Goal: Task Accomplishment & Management: Manage account settings

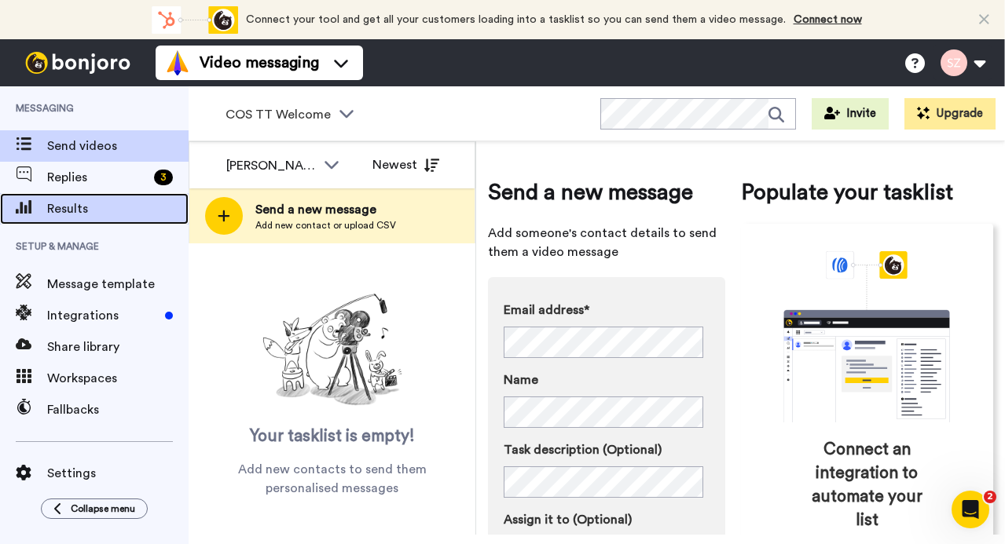
click at [81, 205] on span "Results" at bounding box center [117, 209] width 141 height 19
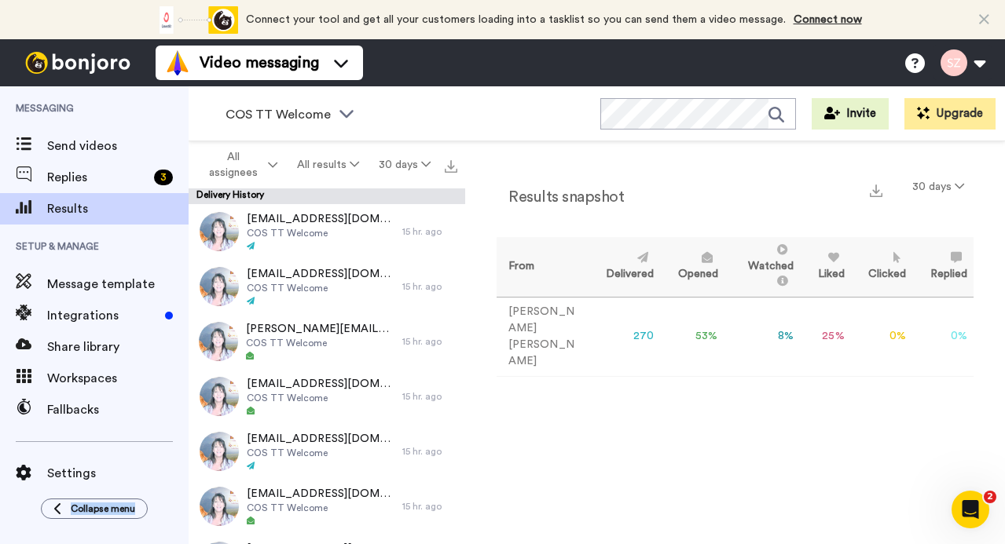
drag, startPoint x: 184, startPoint y: 456, endPoint x: 181, endPoint y: 484, distance: 28.5
click at [181, 484] on div "Messaging Send videos Replies 3 Results Setup & Manage Message template Integra…" at bounding box center [94, 315] width 189 height 458
click at [151, 206] on span "Results" at bounding box center [117, 209] width 141 height 19
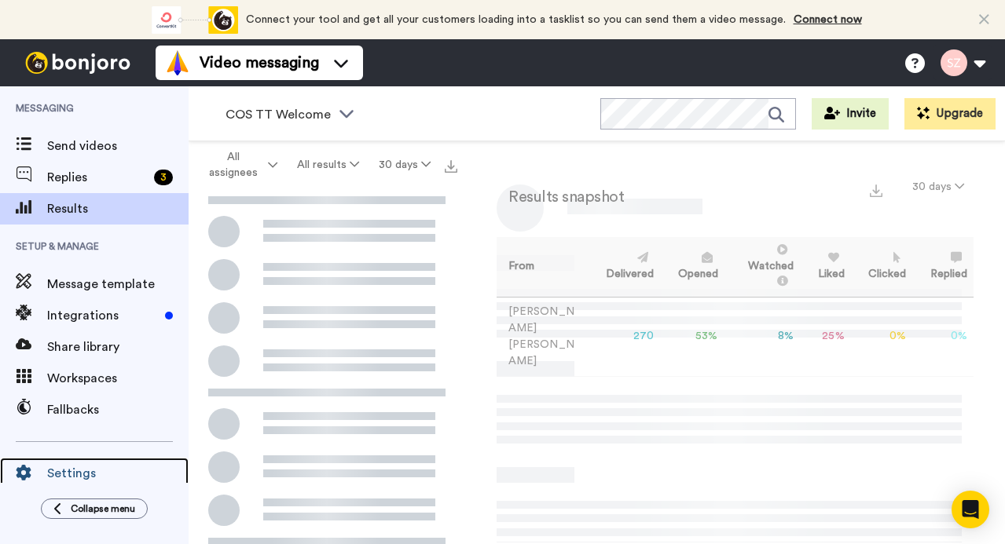
click at [117, 463] on div "Settings" at bounding box center [94, 473] width 189 height 31
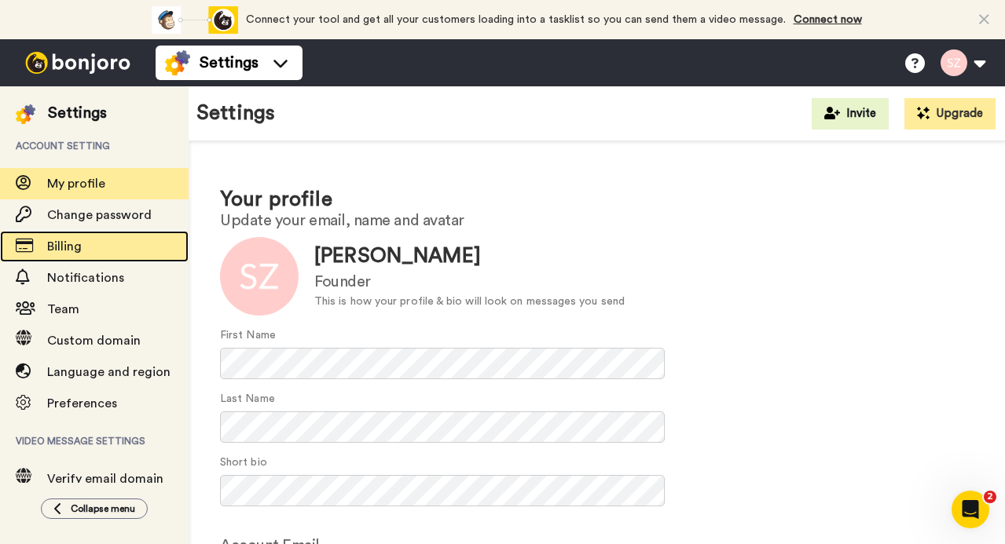
click at [54, 248] on span "Billing" at bounding box center [64, 246] width 35 height 13
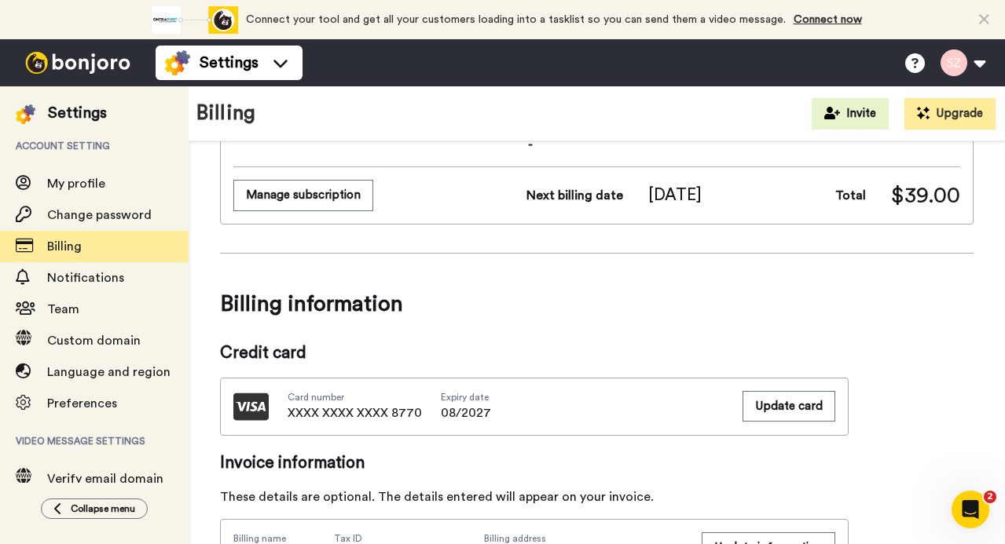
scroll to position [212, 0]
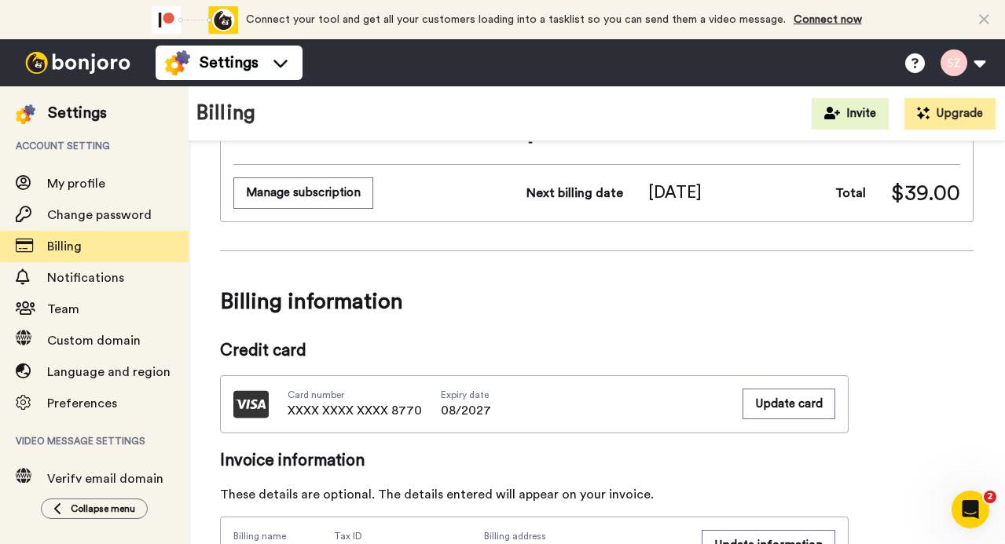
click at [317, 199] on button "Manage subscription" at bounding box center [303, 193] width 140 height 31
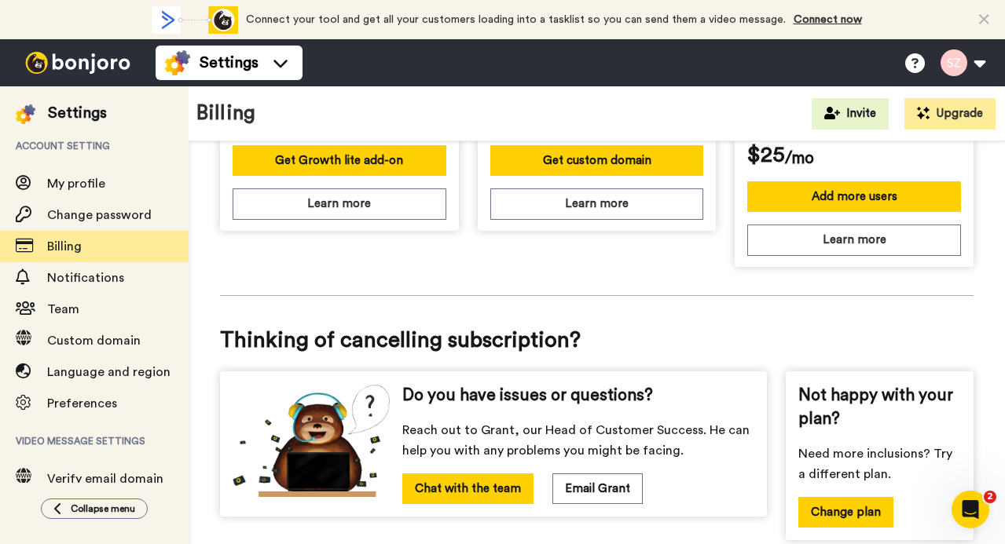
scroll to position [796, 0]
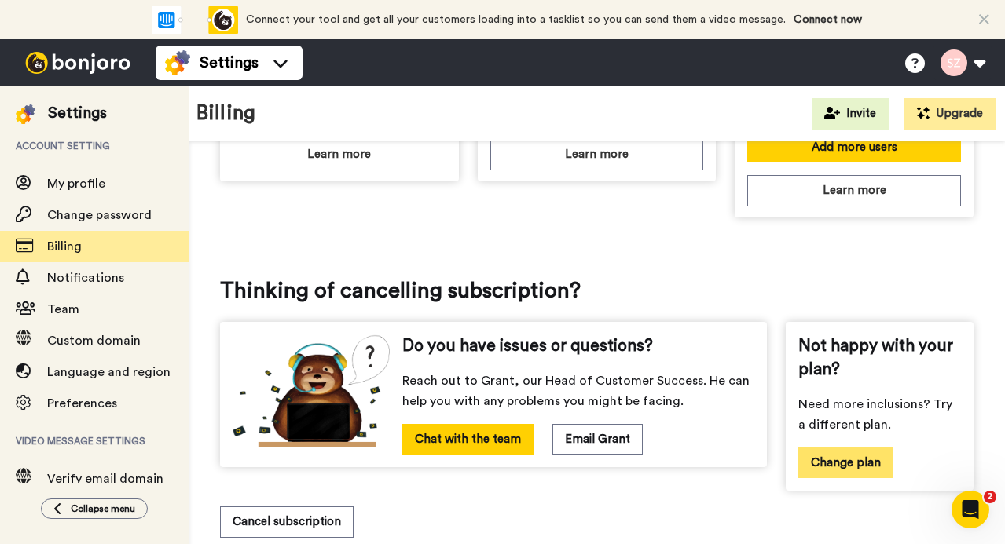
click at [862, 457] on button "Change plan" at bounding box center [845, 463] width 95 height 31
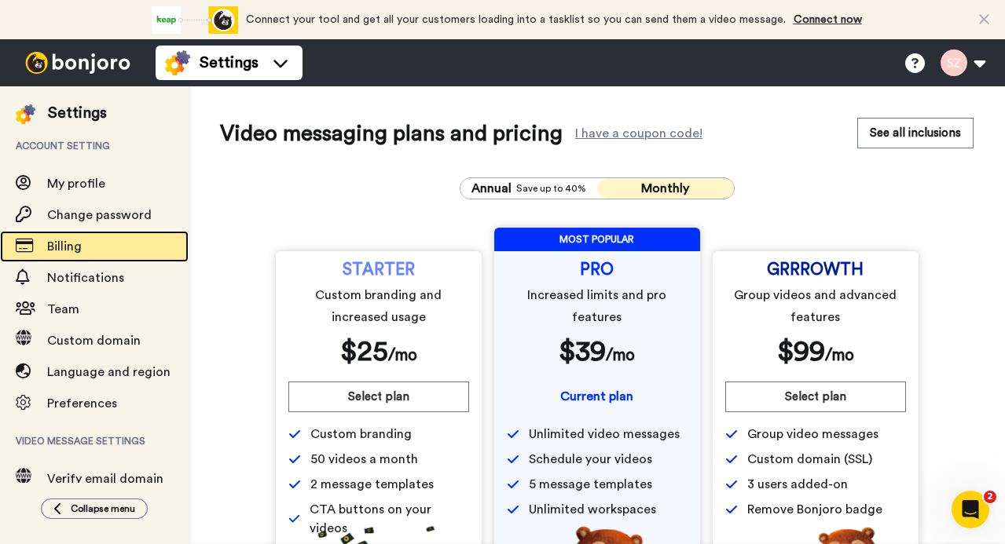
click at [89, 240] on span "Billing" at bounding box center [117, 246] width 141 height 19
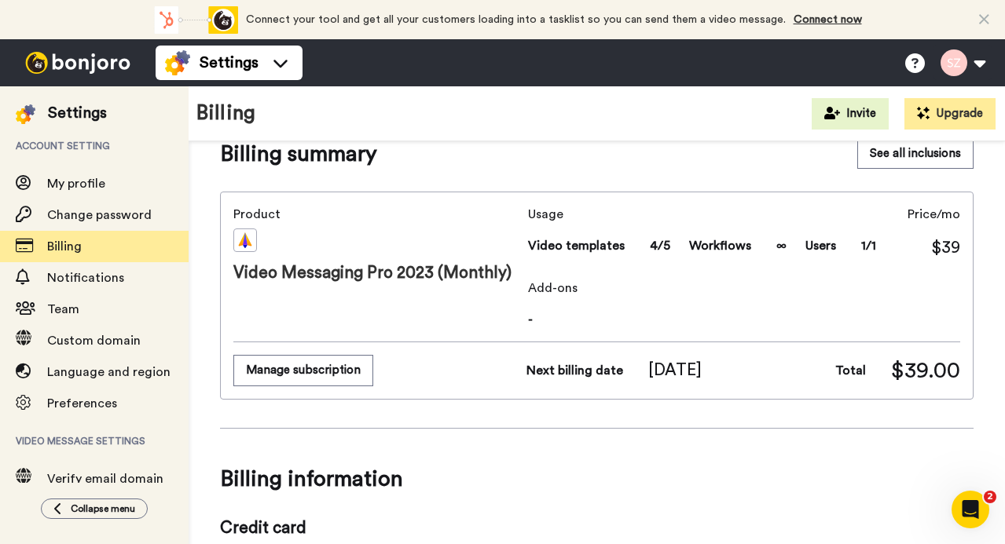
scroll to position [27, 0]
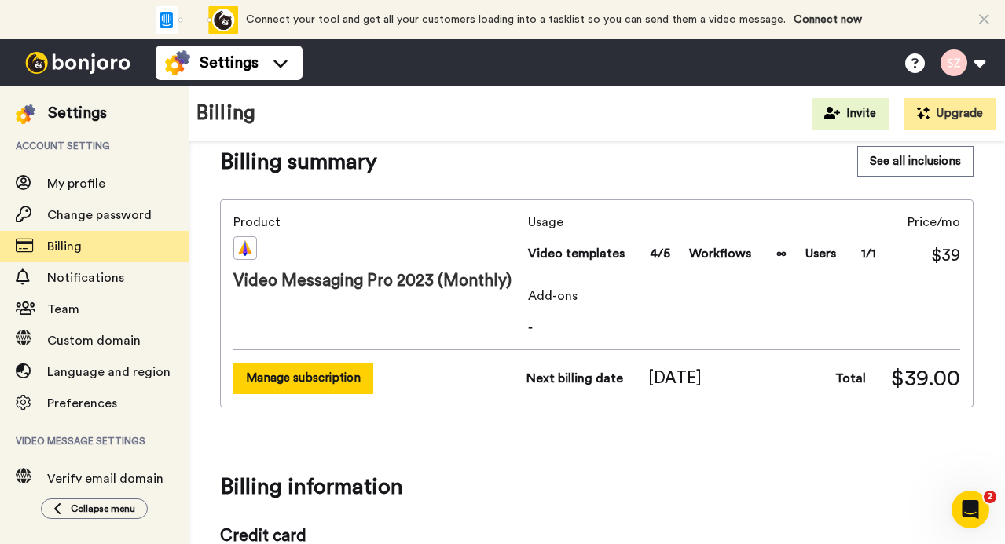
click at [335, 365] on button "Manage subscription" at bounding box center [303, 378] width 140 height 31
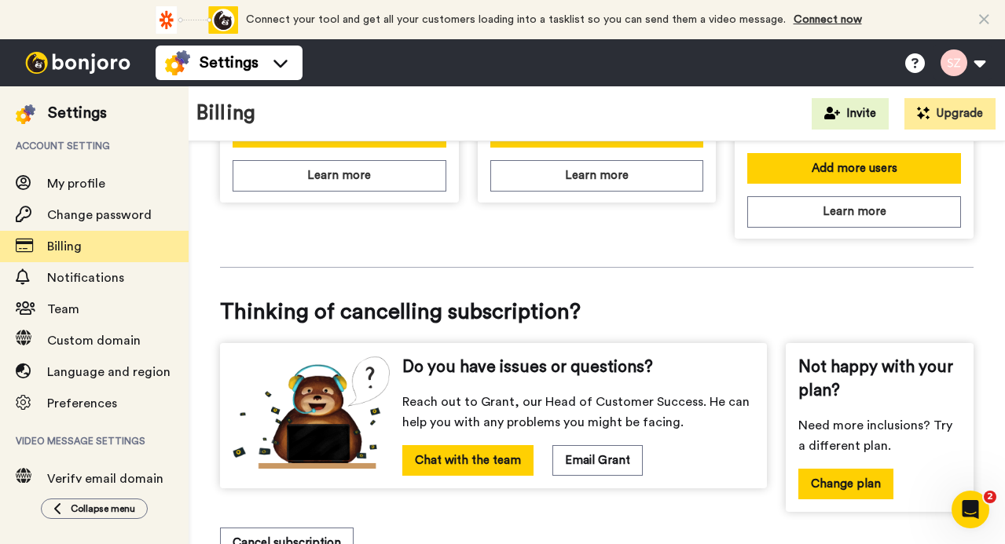
scroll to position [796, 0]
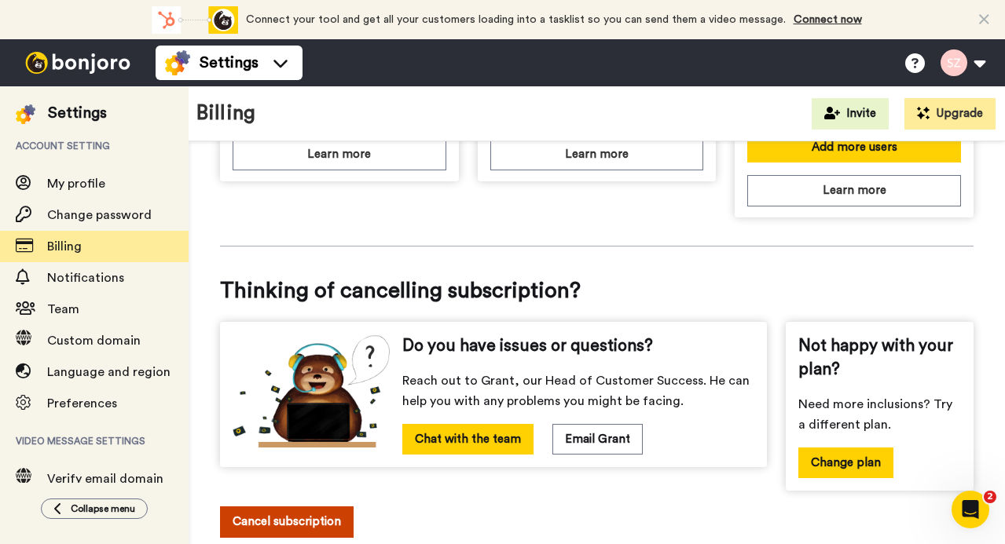
click at [309, 514] on button "Cancel subscription" at bounding box center [287, 522] width 134 height 31
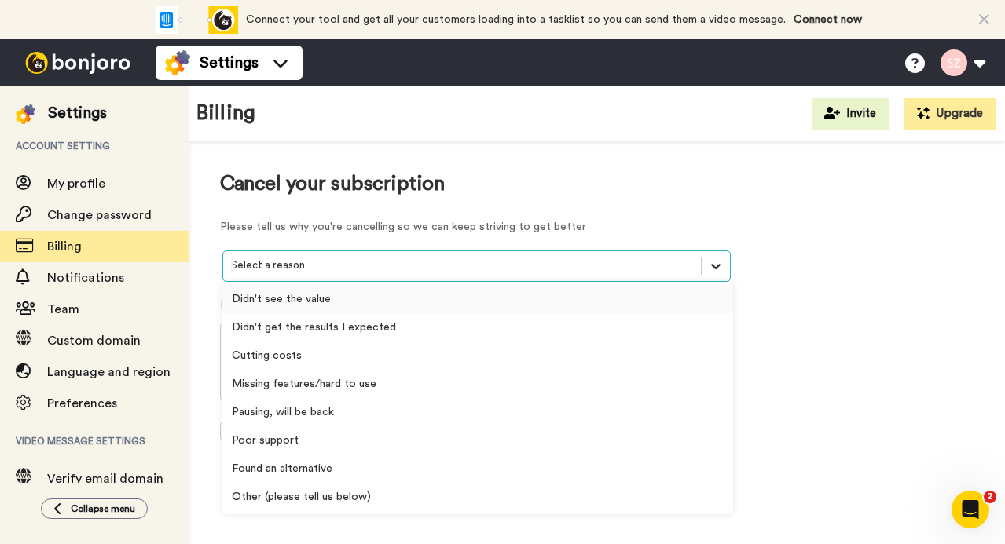
click at [714, 269] on icon at bounding box center [716, 266] width 16 height 16
click at [447, 412] on div "Pausing, will be back" at bounding box center [477, 412] width 511 height 28
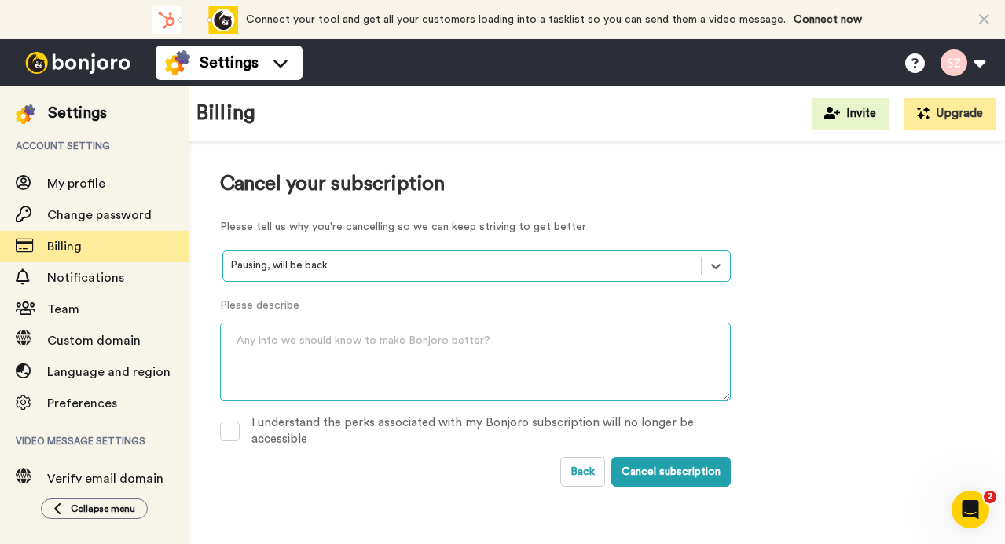
click at [646, 328] on textarea at bounding box center [475, 362] width 511 height 79
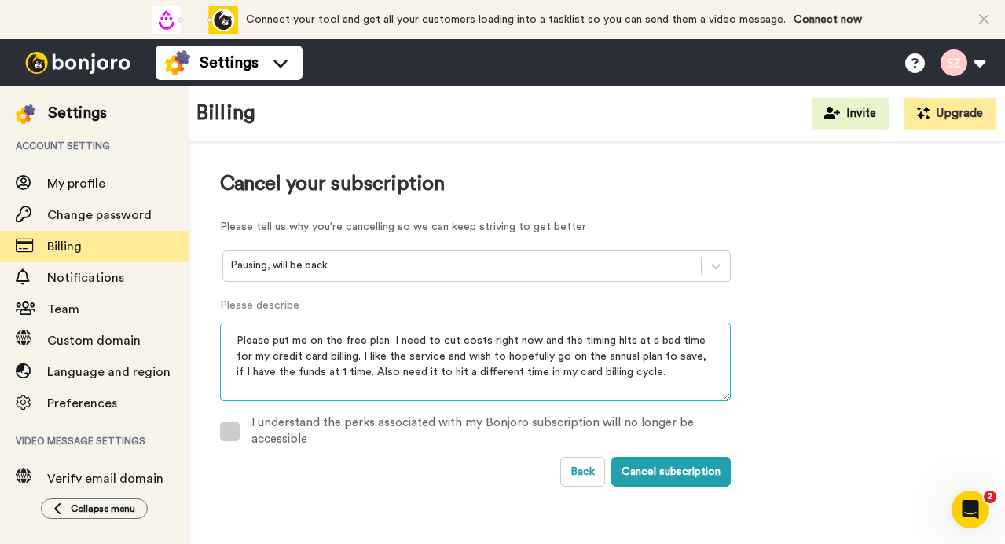
type textarea "Please put me on the free plan. I need to cut costs right now and the timing hi…"
click at [225, 433] on span at bounding box center [230, 432] width 20 height 20
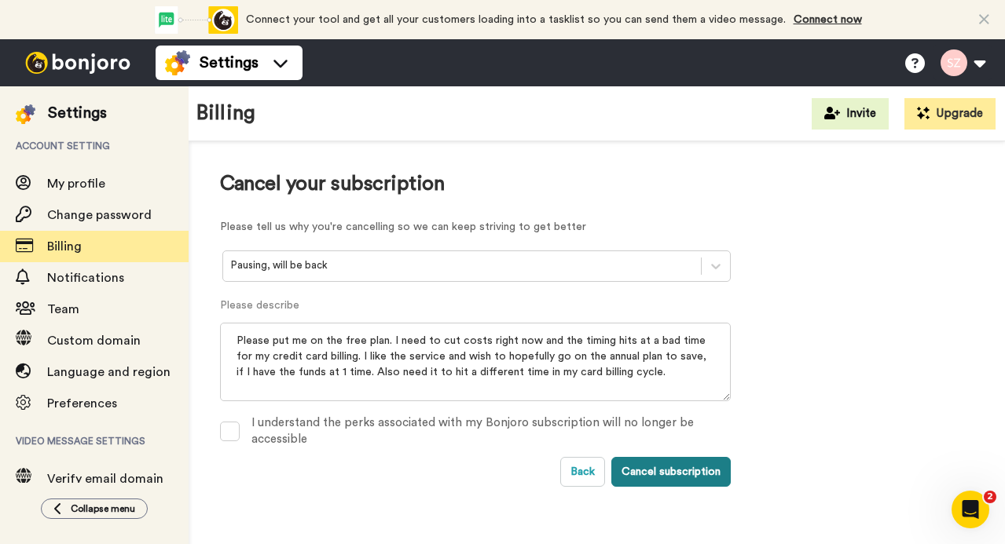
click at [665, 474] on button "Cancel subscription" at bounding box center [670, 472] width 119 height 30
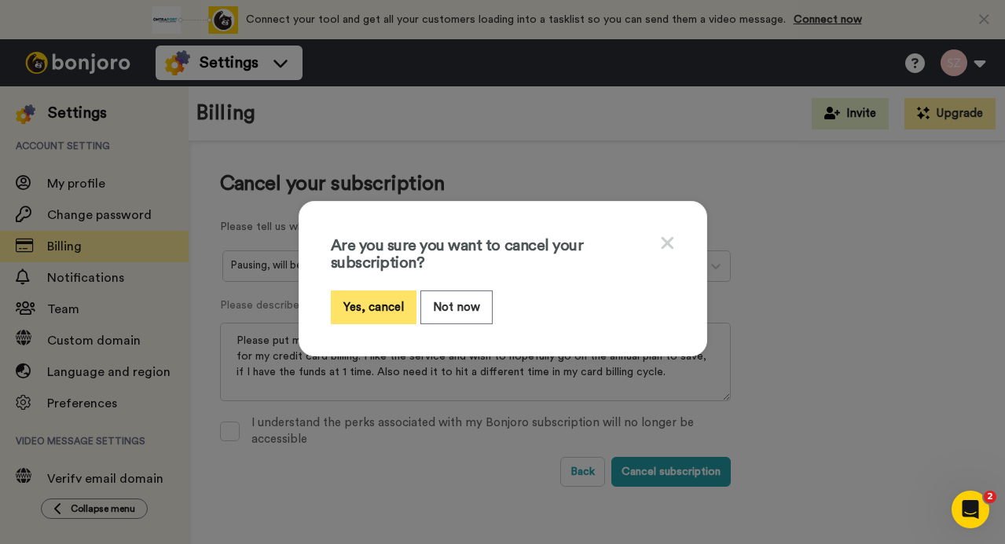
click at [353, 306] on button "Yes, cancel" at bounding box center [374, 308] width 86 height 34
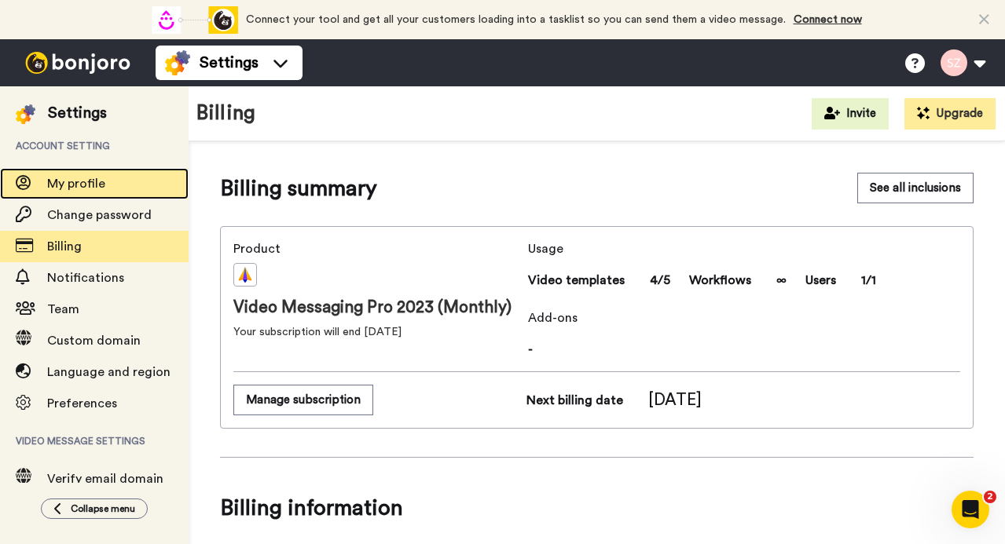
click at [79, 185] on span "My profile" at bounding box center [76, 184] width 58 height 13
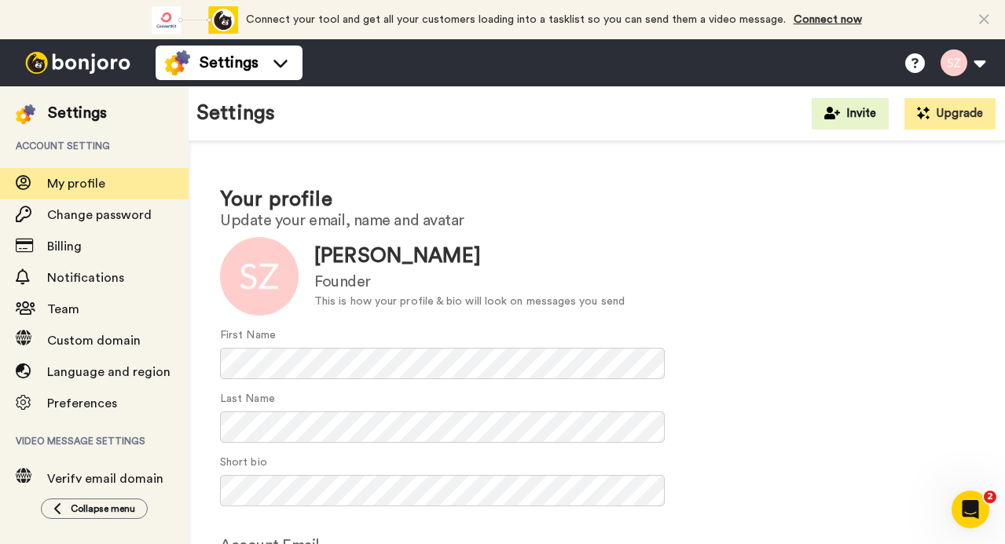
click at [64, 65] on img at bounding box center [78, 63] width 118 height 22
